Goal: Transaction & Acquisition: Purchase product/service

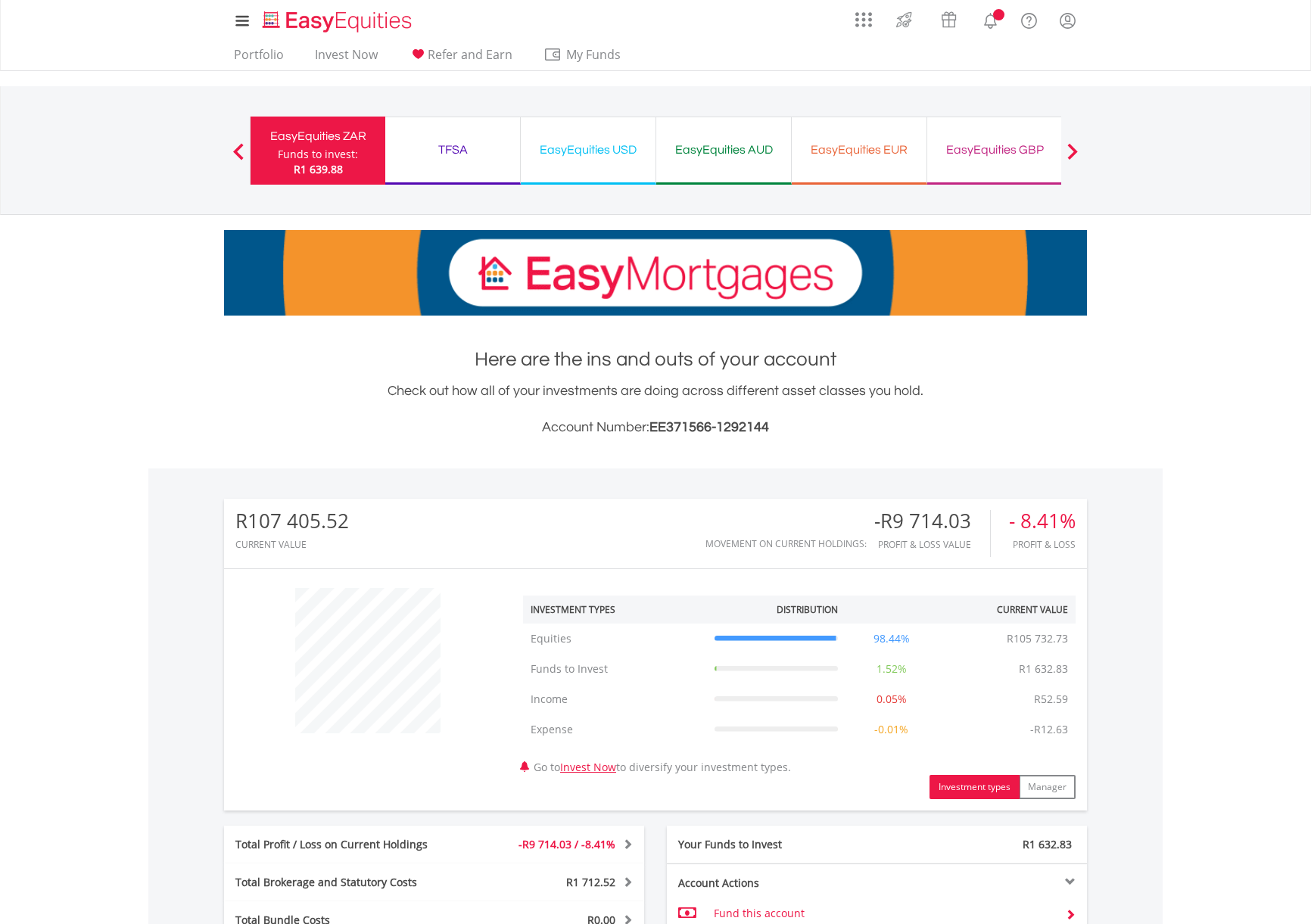
scroll to position [145, 288]
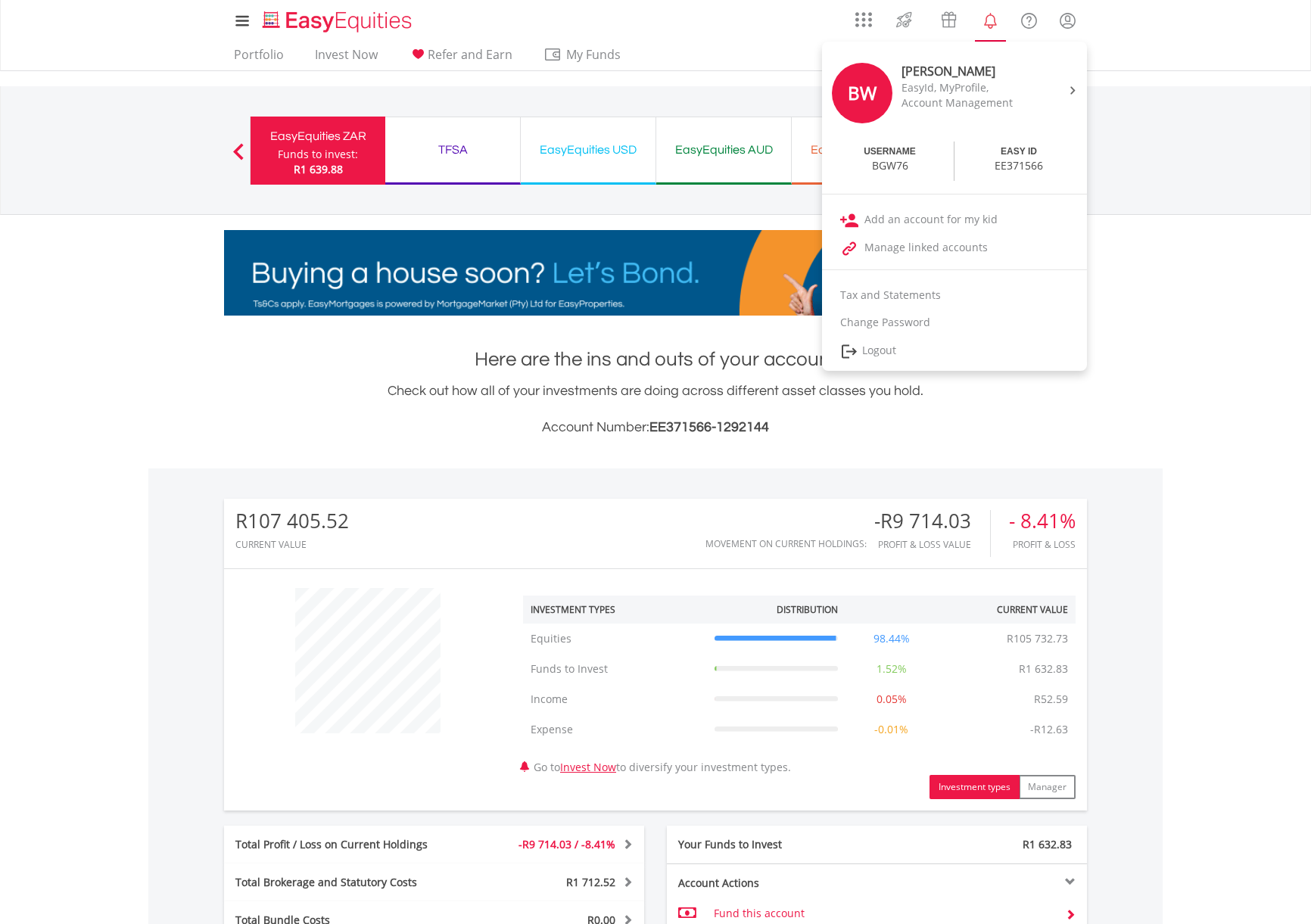
click at [991, 21] on lord-icon "Notifications" at bounding box center [990, 21] width 19 height 19
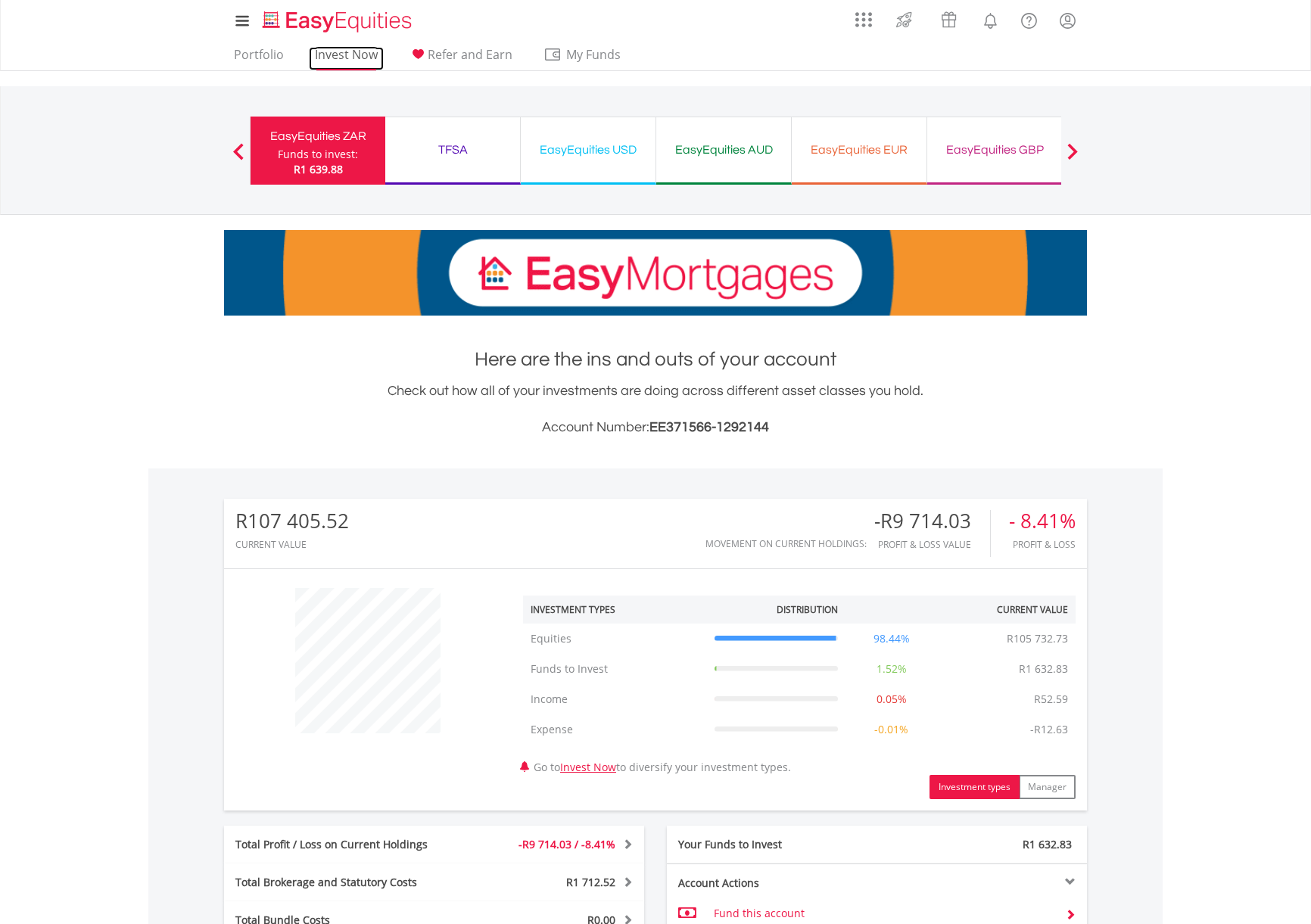
click at [345, 53] on link "Invest Now" at bounding box center [346, 59] width 75 height 23
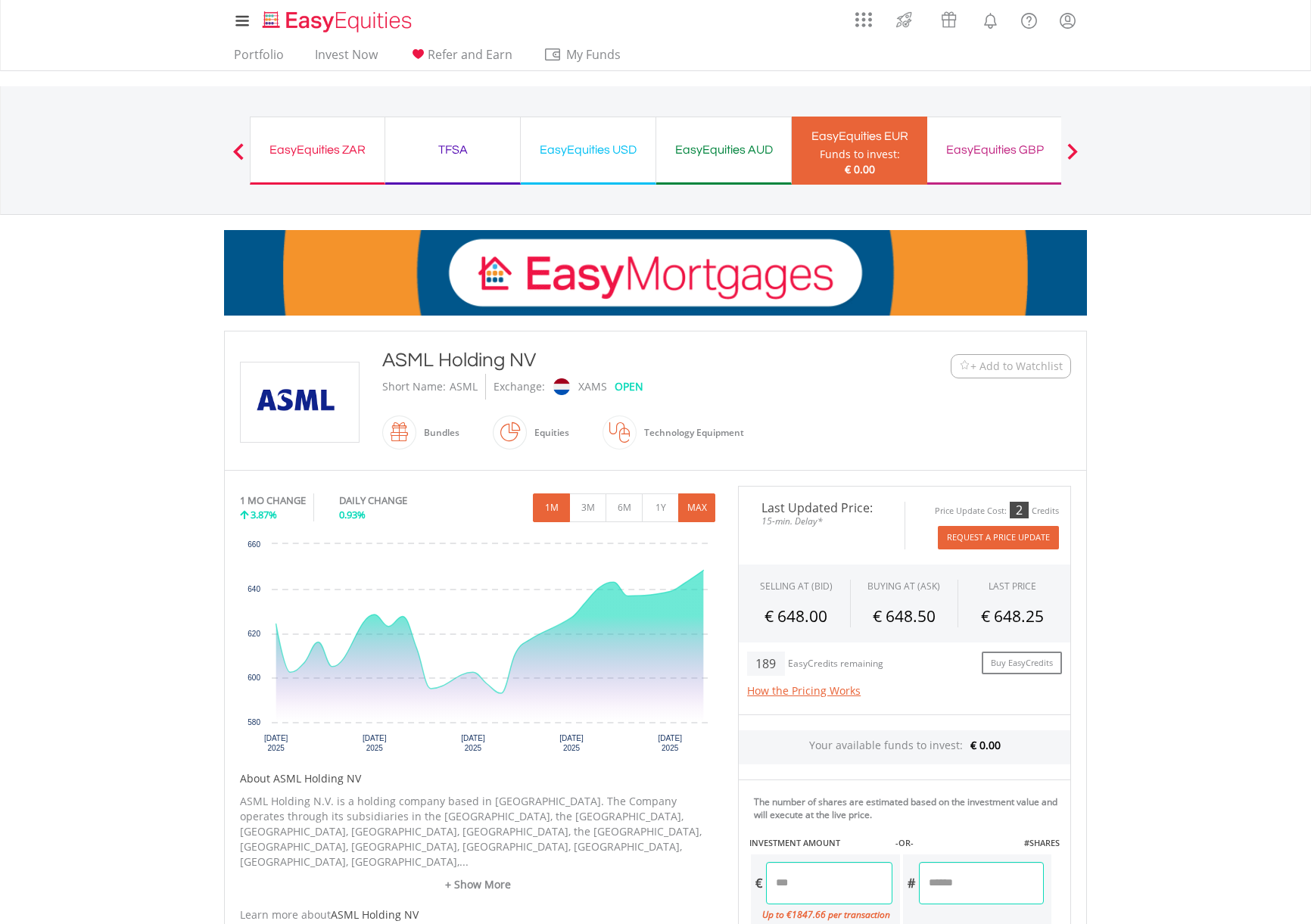
click at [706, 505] on button "MAX" at bounding box center [697, 508] width 37 height 29
